Goal: Check status: Check status

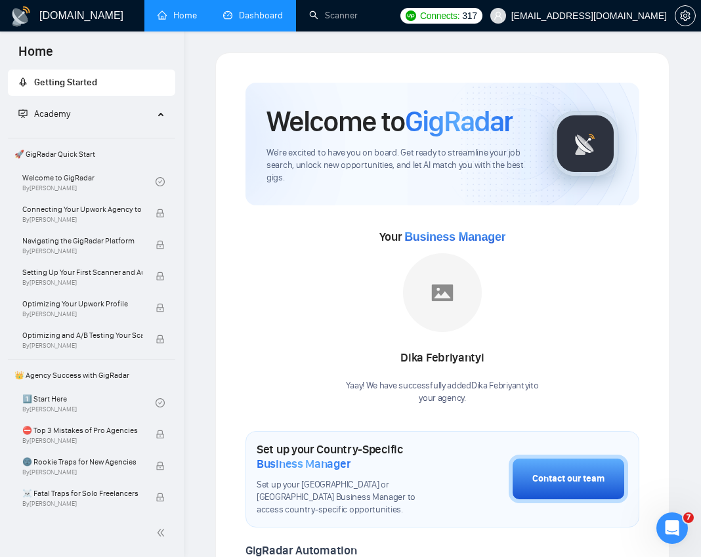
click at [241, 21] on link "Dashboard" at bounding box center [253, 15] width 60 height 11
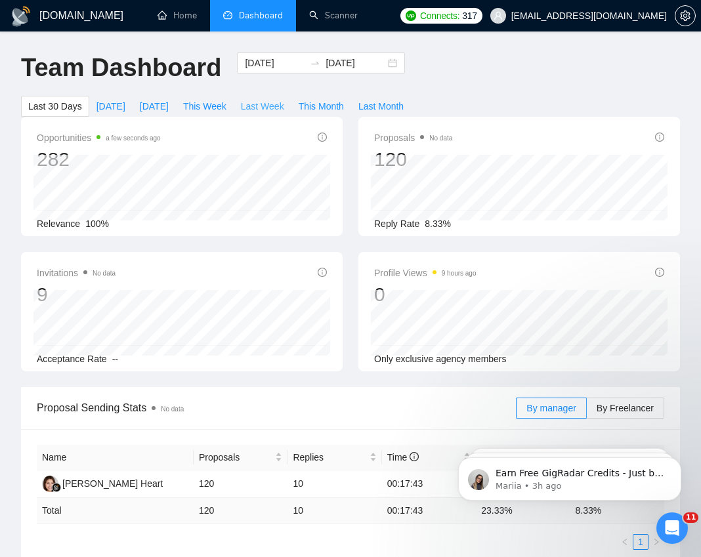
click at [274, 105] on span "Last Week" at bounding box center [262, 106] width 43 height 14
type input "[DATE]"
click at [214, 104] on span "This Week" at bounding box center [204, 106] width 43 height 14
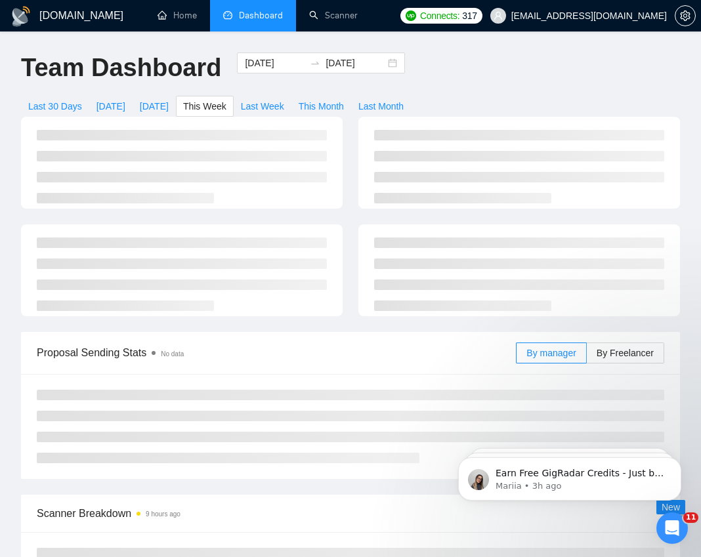
type input "[DATE]"
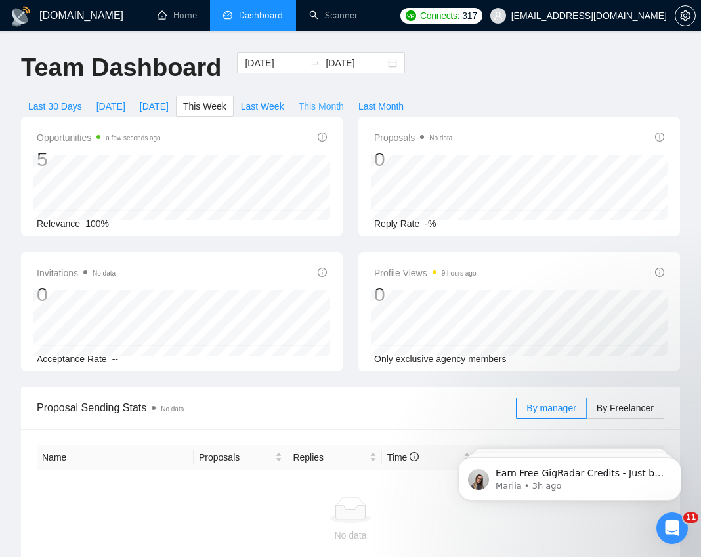
click at [317, 104] on span "This Month" at bounding box center [321, 106] width 45 height 14
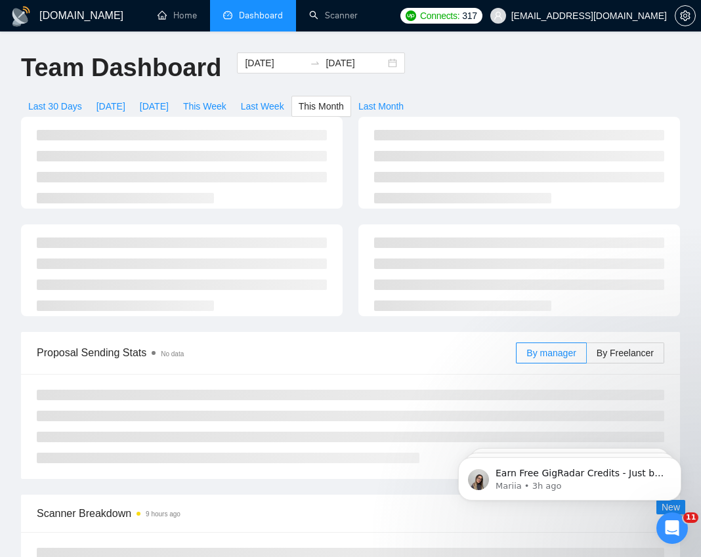
type input "[DATE]"
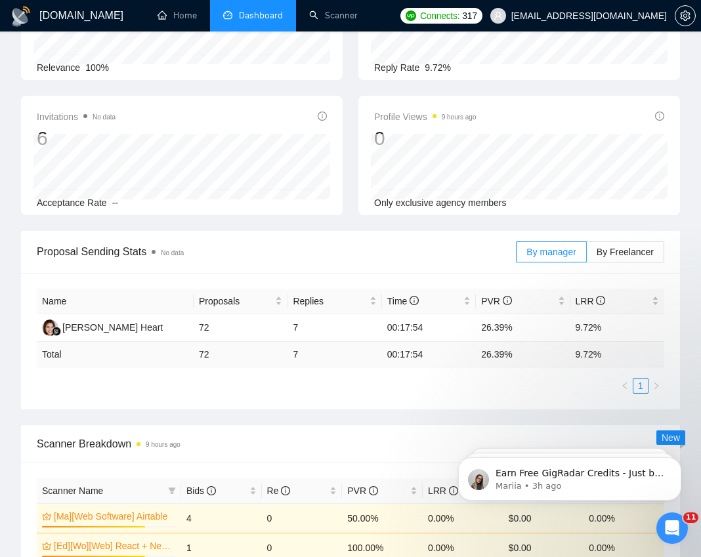
scroll to position [158, 0]
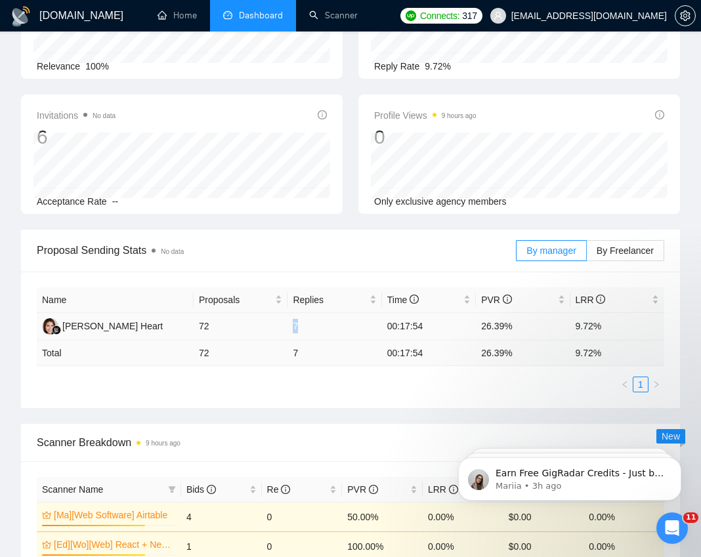
drag, startPoint x: 320, startPoint y: 325, endPoint x: 289, endPoint y: 324, distance: 30.9
click at [289, 324] on td "7" at bounding box center [335, 327] width 94 height 28
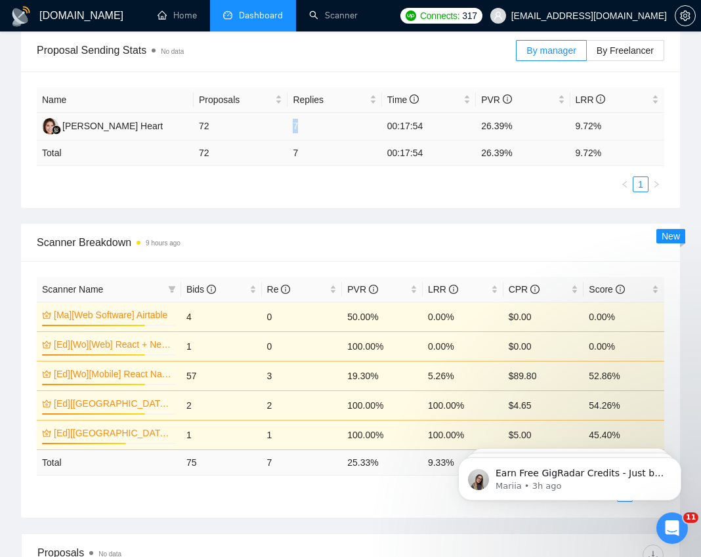
scroll to position [359, 0]
